Goal: Complete application form

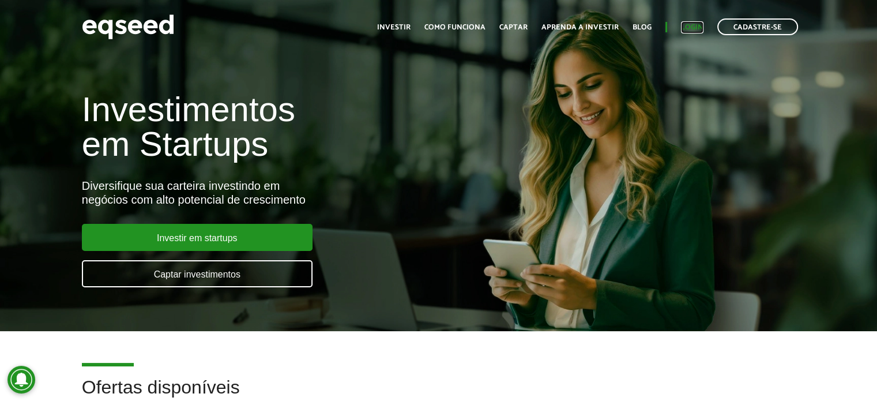
click at [701, 27] on link "Login" at bounding box center [692, 27] width 22 height 7
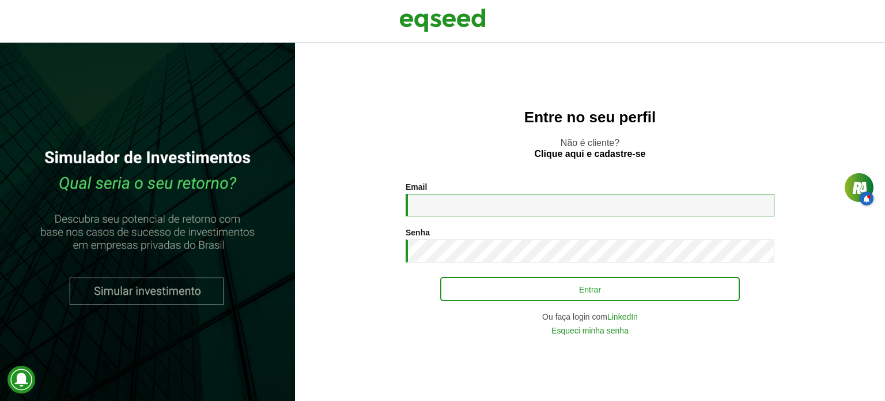
type input "**********"
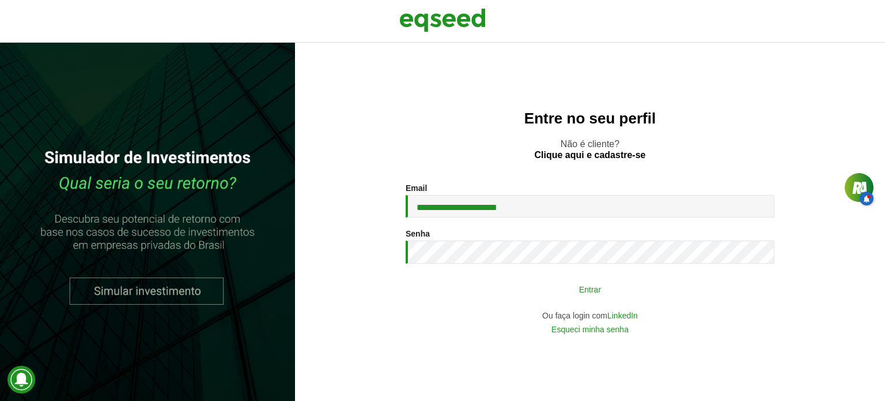
click at [606, 290] on button "Entrar" at bounding box center [590, 289] width 300 height 22
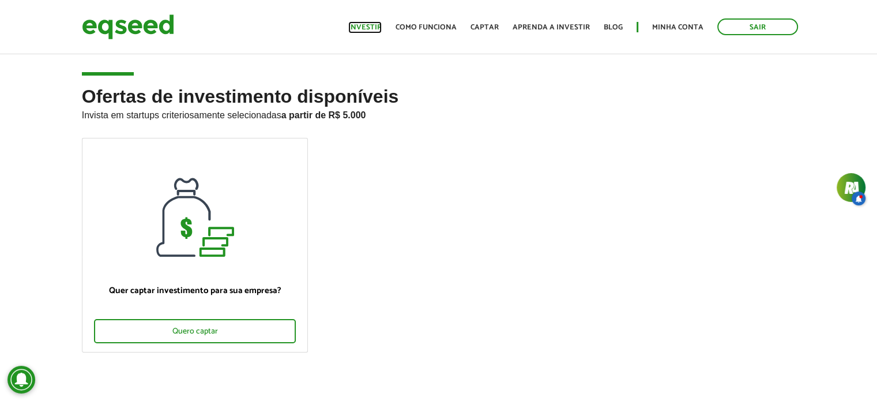
click at [381, 29] on link "Investir" at bounding box center [364, 27] width 33 height 7
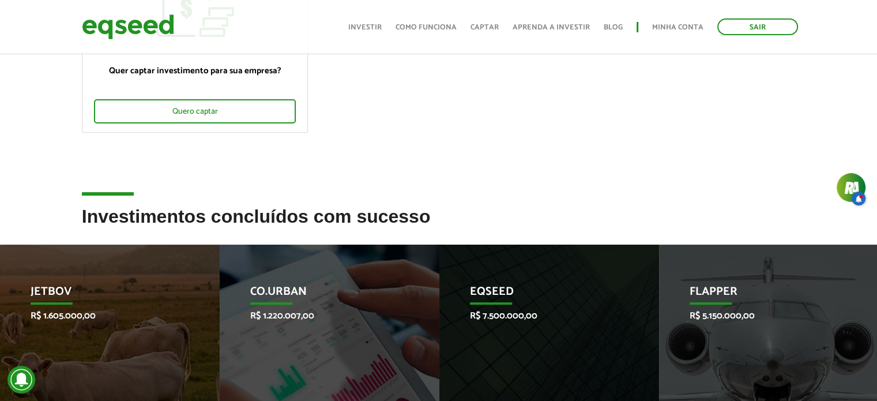
scroll to position [173, 0]
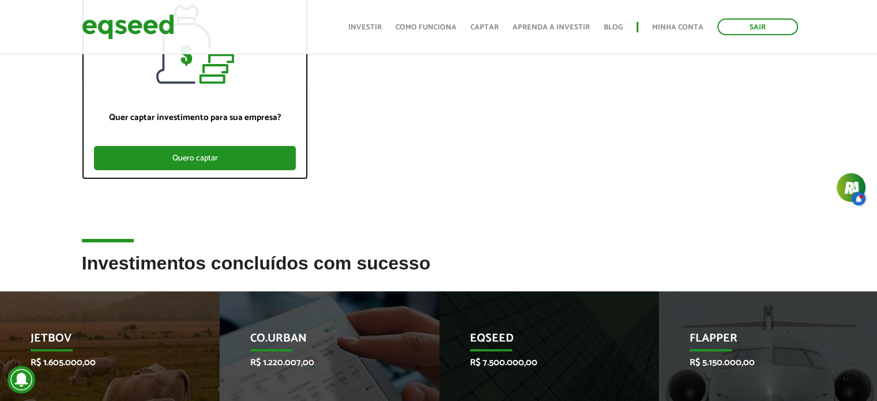
click at [259, 165] on div "Quero captar" at bounding box center [195, 158] width 202 height 24
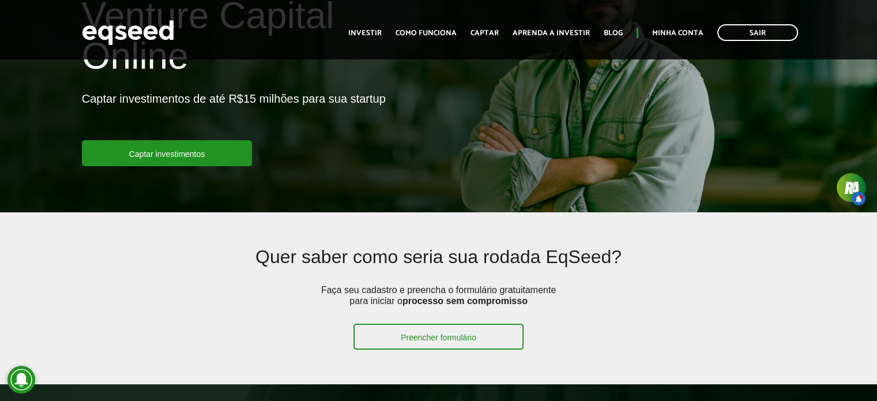
scroll to position [58, 0]
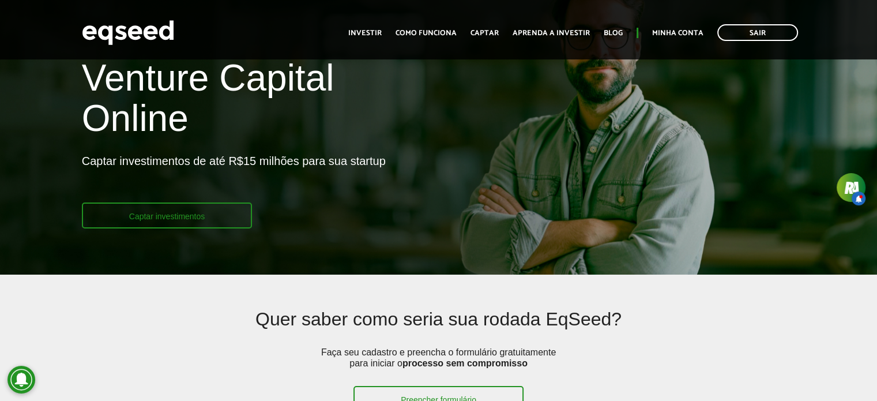
click at [224, 211] on link "Captar investimentos" at bounding box center [167, 215] width 171 height 26
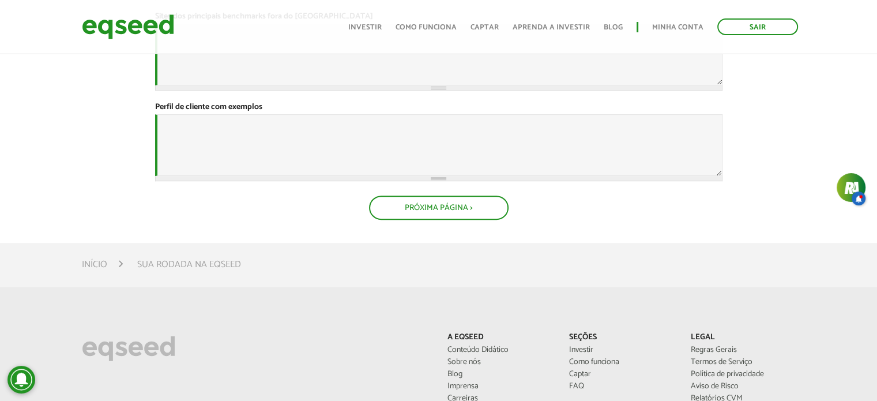
scroll to position [692, 0]
